Goal: Information Seeking & Learning: Learn about a topic

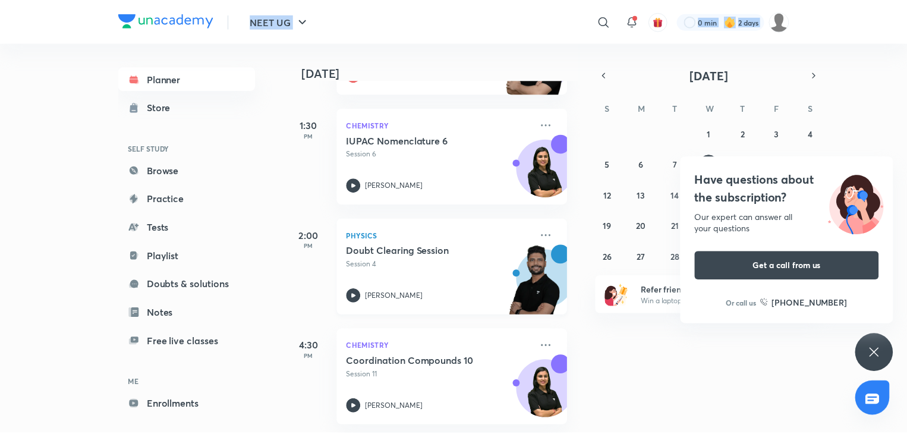
scroll to position [481, 4]
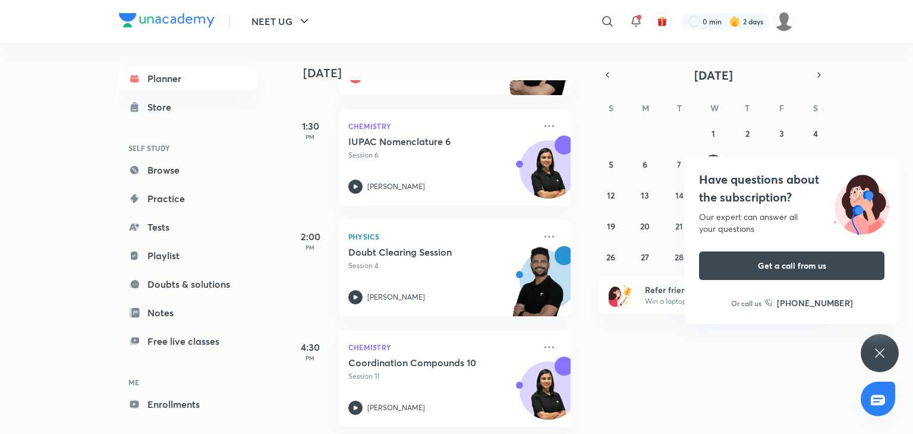
click at [894, 342] on div "Have questions about the subscription? Our expert can answer all your questions…" at bounding box center [879, 353] width 38 height 38
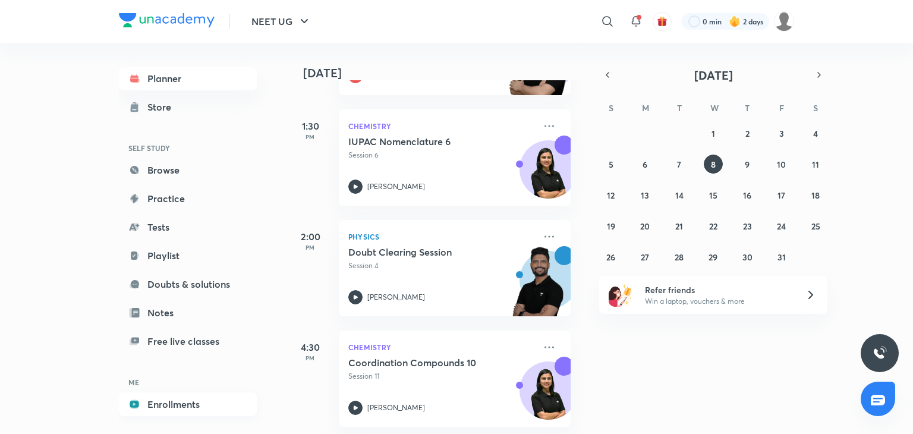
click at [190, 398] on link "Enrollments" at bounding box center [188, 404] width 138 height 24
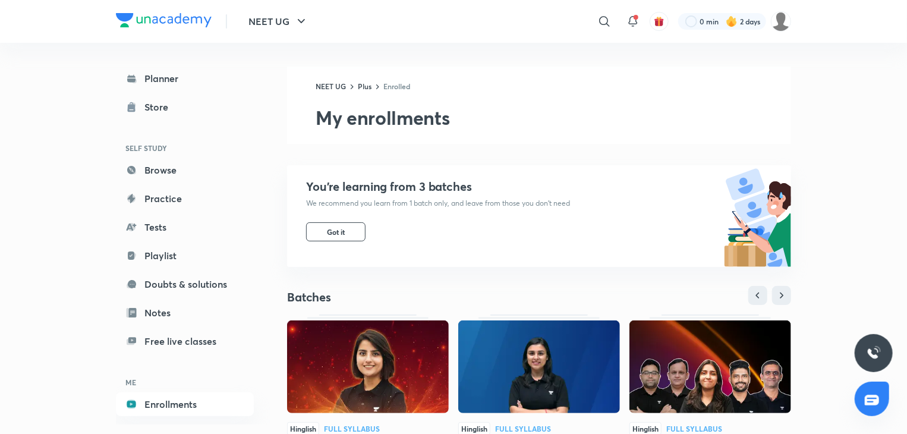
click at [510, 343] on img at bounding box center [539, 366] width 162 height 93
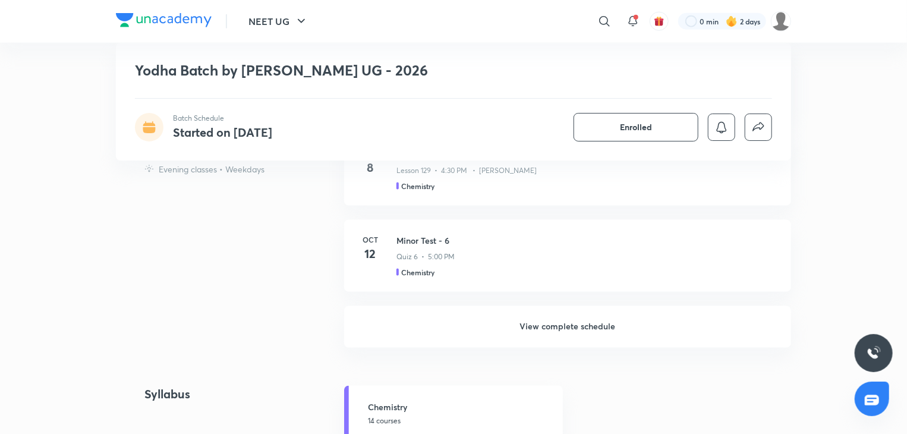
scroll to position [808, 0]
drag, startPoint x: 0, startPoint y: 0, endPoint x: 513, endPoint y: 312, distance: 600.3
click at [513, 312] on h6 "View complete schedule" at bounding box center [567, 325] width 447 height 42
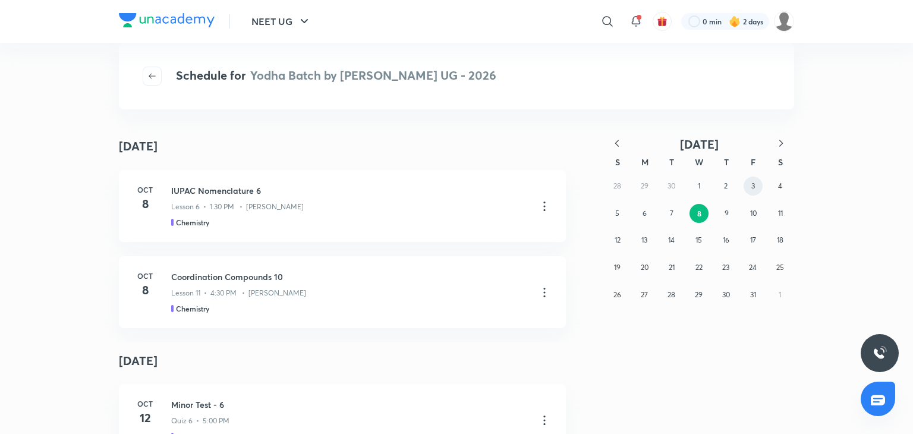
click at [754, 182] on abbr "3" at bounding box center [753, 185] width 4 height 9
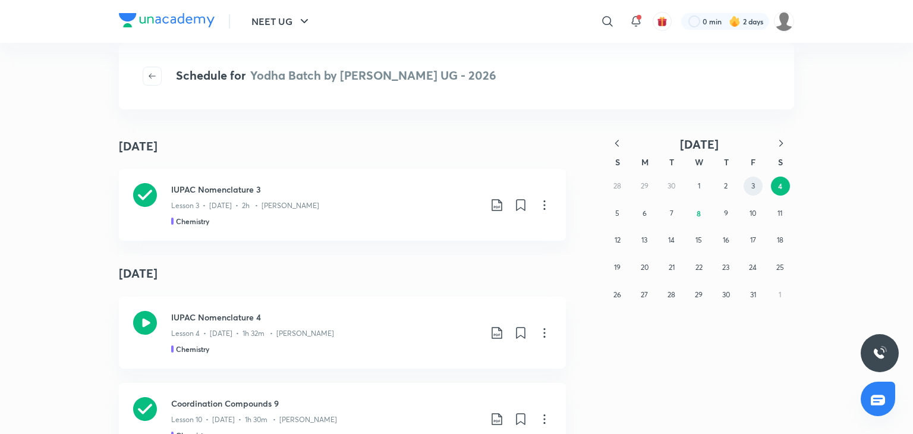
scroll to position [216, 0]
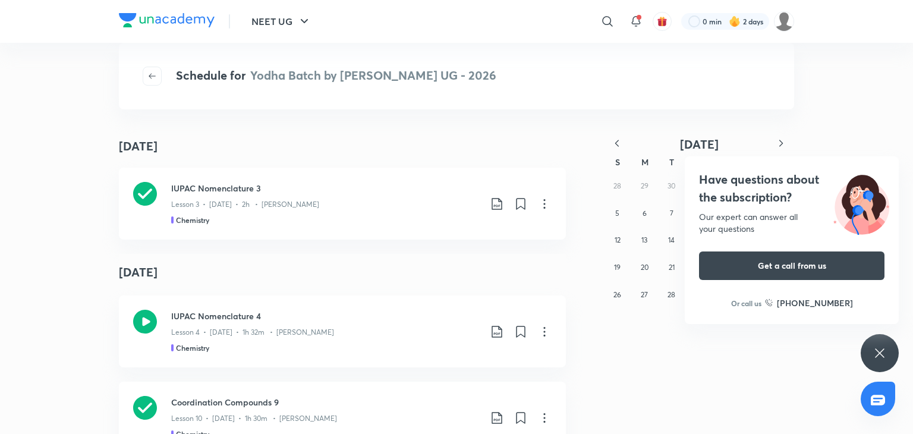
click at [348, 274] on h4 "October 6" at bounding box center [342, 272] width 447 height 37
click at [354, 223] on div "Chemistry" at bounding box center [325, 220] width 309 height 11
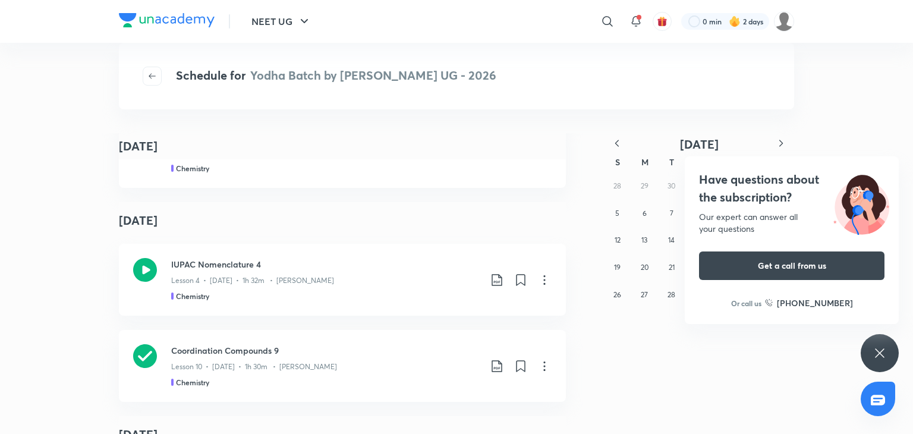
scroll to position [267, 0]
drag, startPoint x: 0, startPoint y: 0, endPoint x: 245, endPoint y: 266, distance: 362.1
click at [245, 266] on h3 "IUPAC Nomenclature 4" at bounding box center [325, 265] width 309 height 12
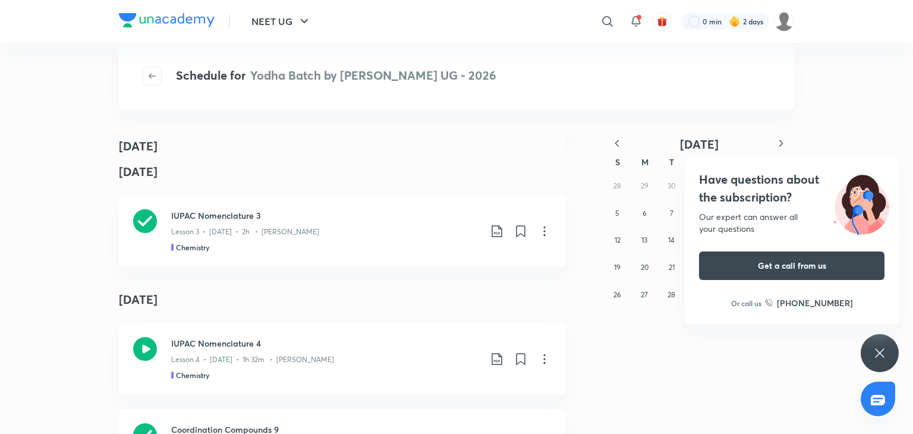
scroll to position [187, 0]
click at [490, 227] on icon at bounding box center [497, 233] width 14 height 14
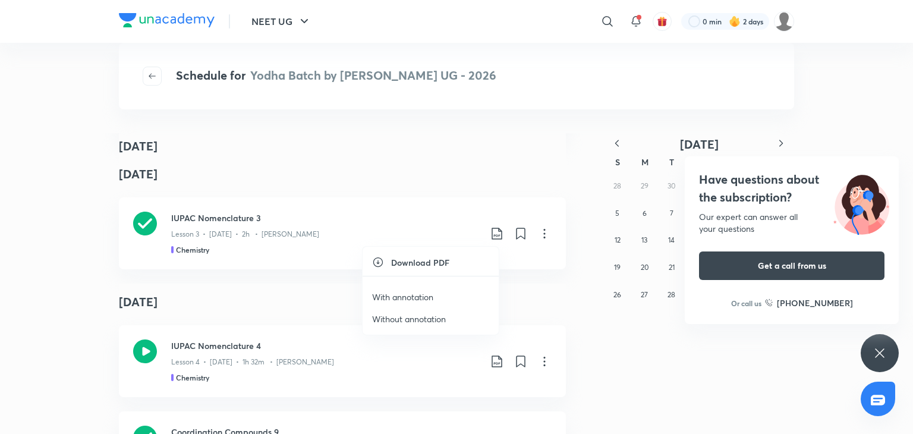
click at [433, 302] on p "With annotation" at bounding box center [402, 297] width 61 height 12
